Goal: Check status: Check status

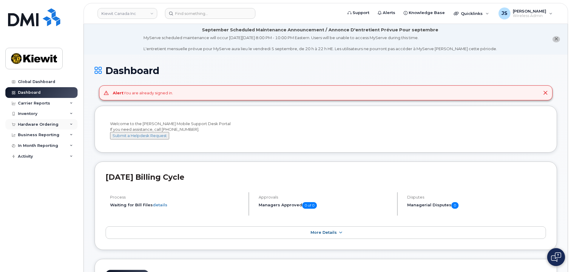
click at [33, 125] on div "Hardware Ordering" at bounding box center [38, 124] width 41 height 5
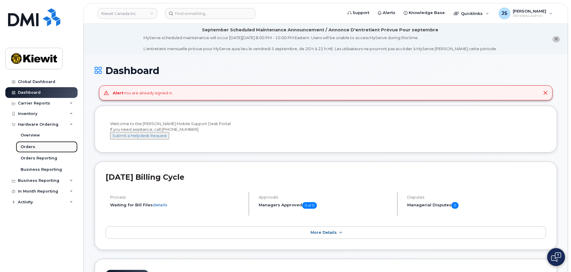
click at [26, 147] on div "Orders" at bounding box center [28, 146] width 15 height 5
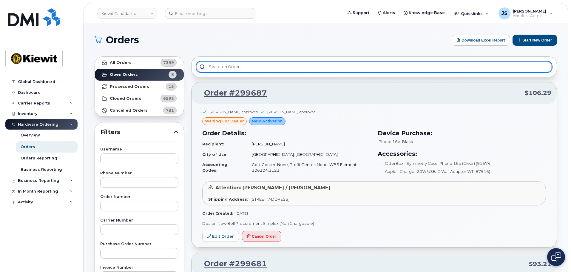
click at [214, 66] on input "text" at bounding box center [373, 66] width 355 height 11
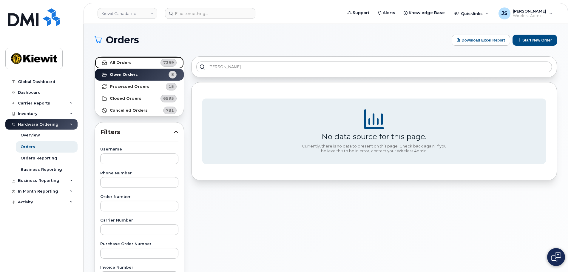
click at [129, 63] on strong "All Orders" at bounding box center [121, 62] width 22 height 5
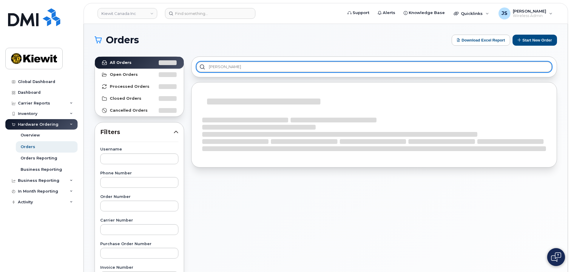
click at [235, 66] on input "[PERSON_NAME]" at bounding box center [373, 66] width 355 height 11
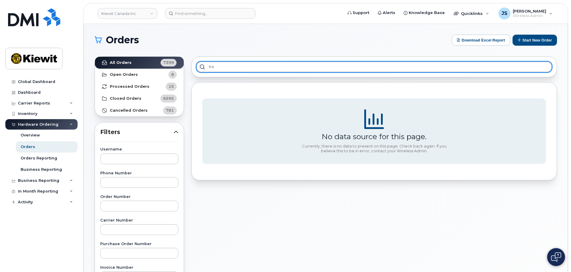
type input "k"
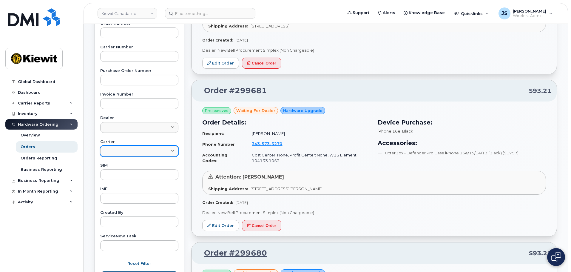
scroll to position [209, 0]
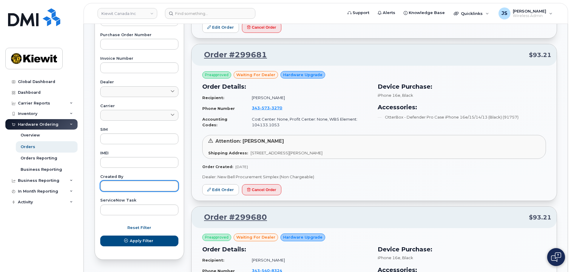
drag, startPoint x: 123, startPoint y: 182, endPoint x: 116, endPoint y: 183, distance: 7.8
click at [122, 183] on input "text" at bounding box center [139, 185] width 78 height 11
click at [100, 235] on button "Apply Filter" at bounding box center [139, 240] width 78 height 11
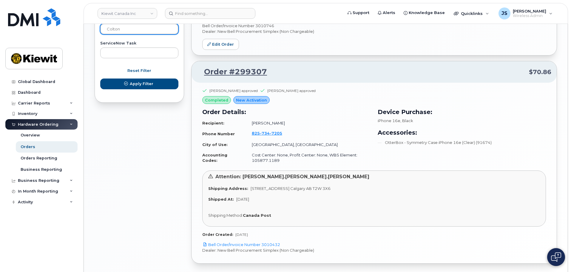
scroll to position [273, 0]
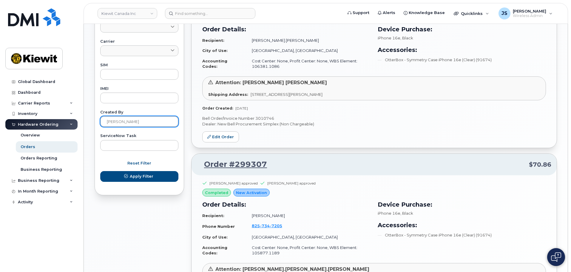
type input "colton JOhnson"
click at [100, 171] on button "Apply Filter" at bounding box center [139, 176] width 78 height 11
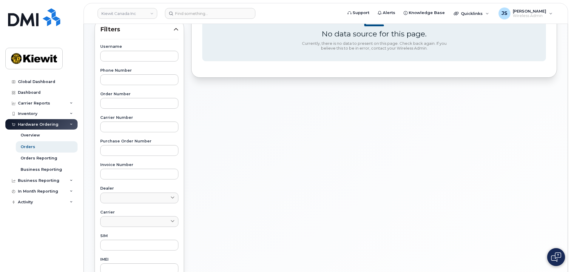
scroll to position [179, 0]
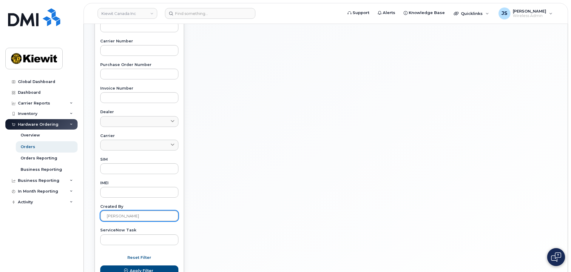
drag, startPoint x: 144, startPoint y: 217, endPoint x: 3, endPoint y: 206, distance: 141.5
click at [84, 206] on div "Kiewit Canada Inc Support Alerts Knowledge Base Quicklinks Suspend / Cancel Dev…" at bounding box center [326, 72] width 484 height 455
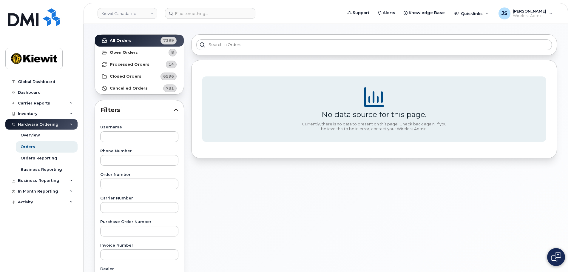
scroll to position [0, 0]
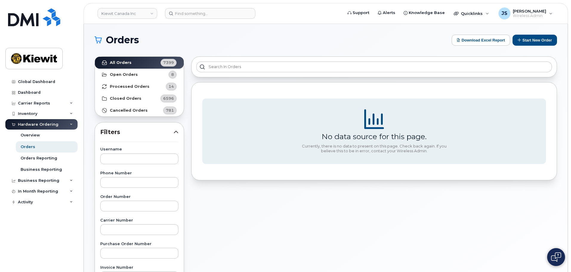
click at [186, 137] on div "All Orders 7399 Open Orders 8 Processed Orders 14 Closed Orders 6596 Cancelled …" at bounding box center [139, 262] width 97 height 419
click at [112, 162] on input "text" at bounding box center [139, 158] width 78 height 11
type input "kenneth"
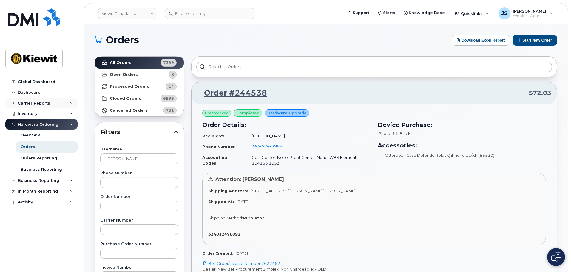
click at [38, 99] on div "Carrier Reports" at bounding box center [41, 103] width 72 height 11
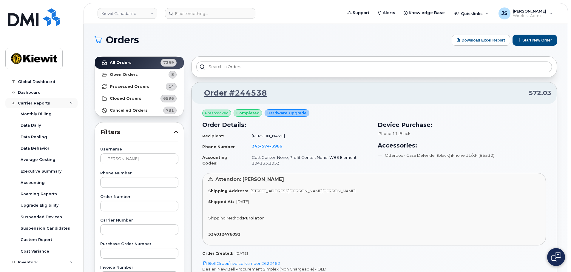
click at [37, 101] on div "Carrier Reports" at bounding box center [34, 103] width 32 height 5
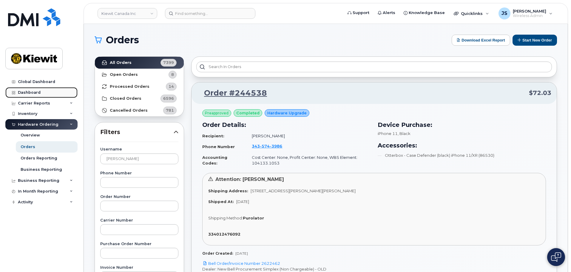
click at [33, 91] on div "Dashboard" at bounding box center [29, 92] width 23 height 5
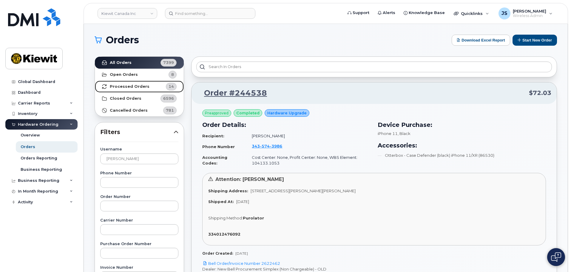
click at [137, 84] on strong "Processed Orders" at bounding box center [130, 86] width 40 height 5
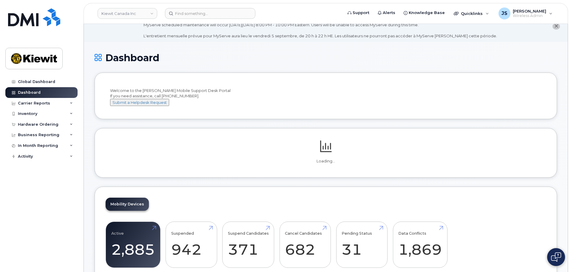
scroll to position [119, 0]
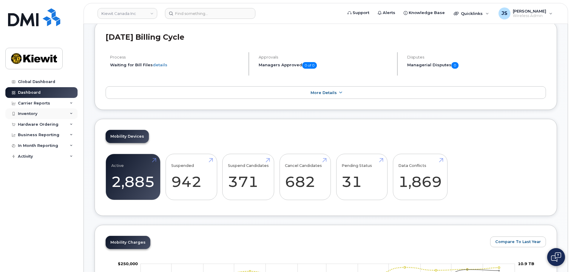
click at [30, 116] on div "Inventory" at bounding box center [27, 113] width 19 height 5
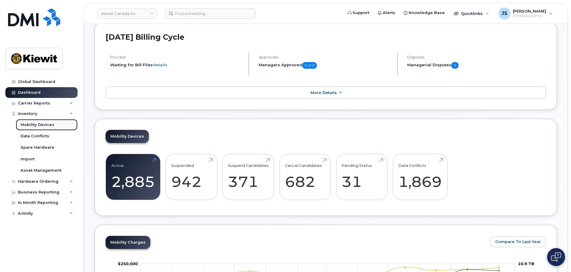
click at [41, 124] on div "Mobility Devices" at bounding box center [38, 124] width 34 height 5
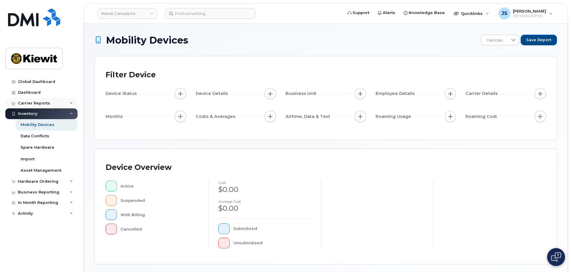
click at [44, 106] on div "Carrier Reports" at bounding box center [41, 103] width 72 height 11
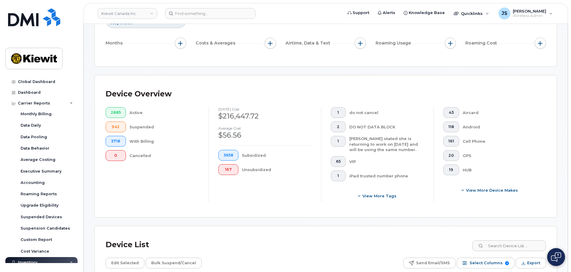
scroll to position [89, 0]
click at [41, 102] on div "Carrier Reports" at bounding box center [34, 103] width 32 height 5
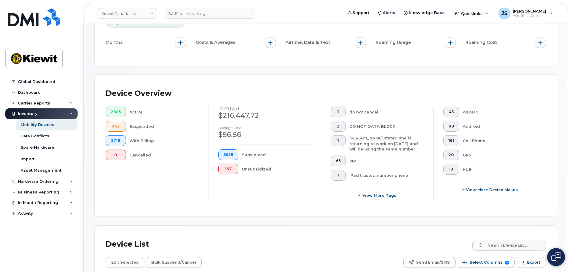
click at [47, 114] on div "Inventory" at bounding box center [41, 113] width 72 height 11
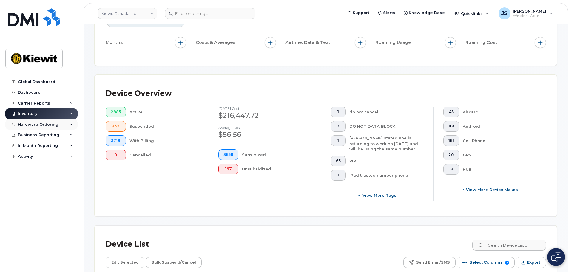
click at [28, 125] on div "Hardware Ordering" at bounding box center [38, 124] width 41 height 5
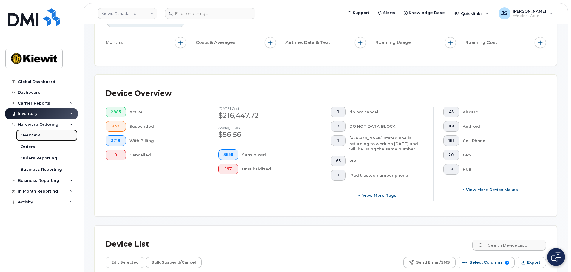
click at [37, 135] on div "Overview" at bounding box center [30, 134] width 19 height 5
click at [32, 144] on div "Orders" at bounding box center [28, 146] width 15 height 5
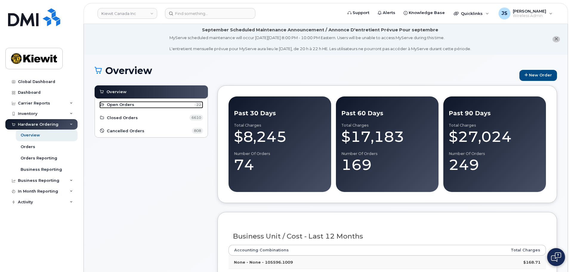
click at [126, 106] on span "Open Orders" at bounding box center [120, 105] width 27 height 6
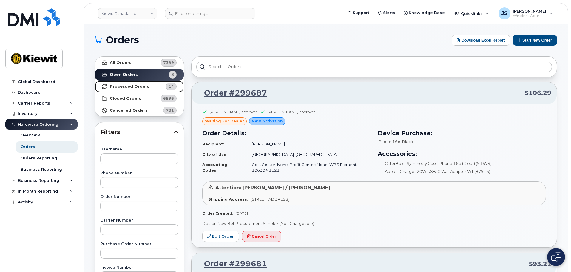
click at [130, 86] on strong "Processed Orders" at bounding box center [130, 86] width 40 height 5
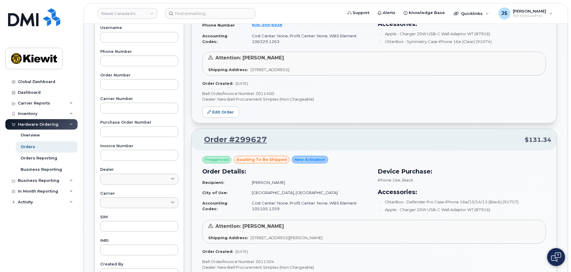
scroll to position [179, 0]
